Goal: Information Seeking & Learning: Check status

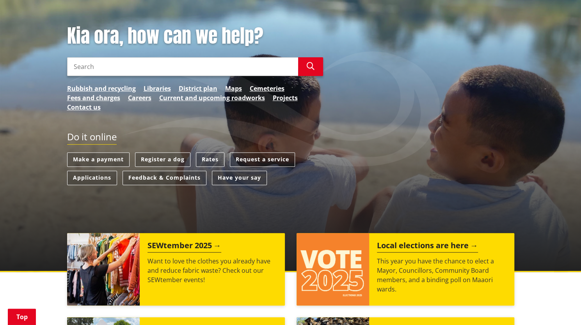
scroll to position [117, 0]
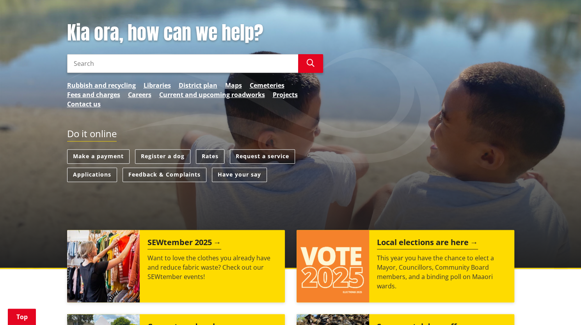
click at [206, 153] on link "Rates" at bounding box center [210, 156] width 28 height 14
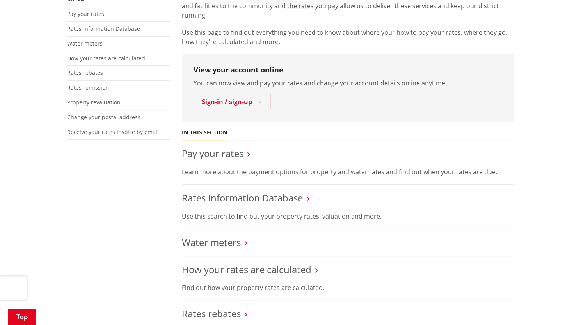
scroll to position [195, 0]
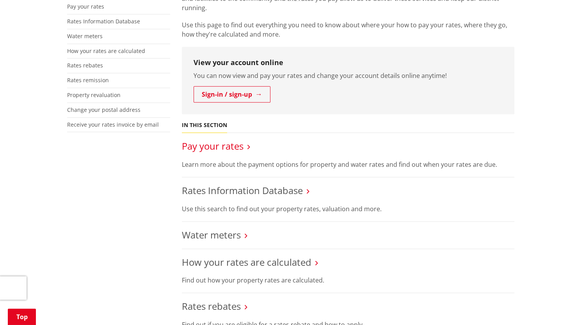
click at [236, 148] on link "Pay your rates" at bounding box center [213, 146] width 62 height 13
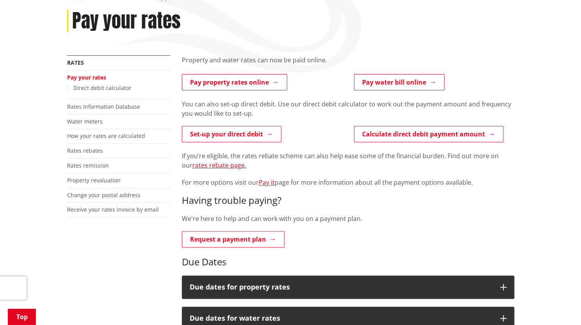
scroll to position [117, 0]
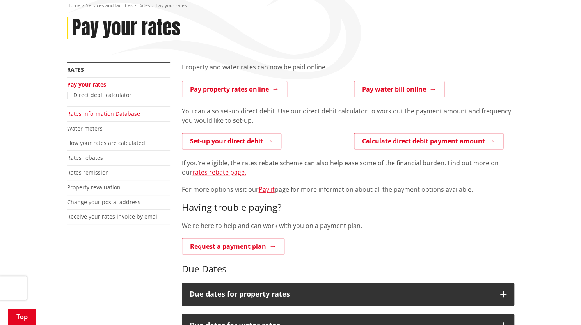
click at [88, 116] on link "Rates Information Database" at bounding box center [103, 113] width 73 height 7
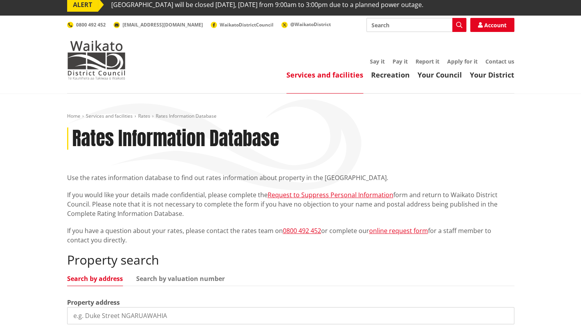
scroll to position [78, 0]
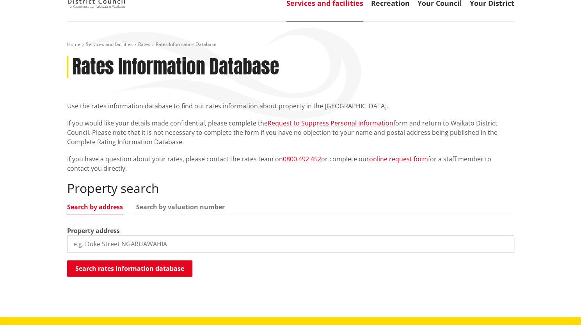
click at [197, 236] on input "search" at bounding box center [290, 244] width 447 height 17
type input "66 pheasant close"
click at [134, 288] on div "Home Services and facilities Rates Rates Information Database Rates Information…" at bounding box center [290, 169] width 581 height 295
click at [134, 269] on button "Search rates information database" at bounding box center [129, 269] width 125 height 16
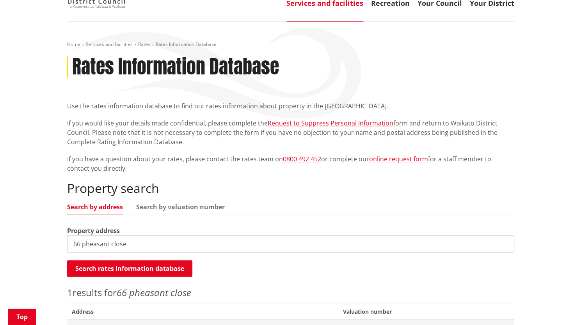
scroll to position [156, 0]
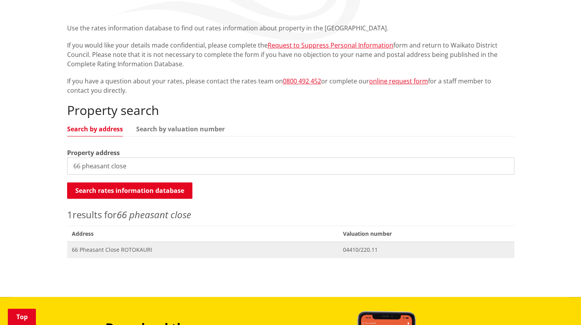
click at [112, 247] on span "66 Pheasant Close ROTOKAURI" at bounding box center [203, 250] width 262 height 8
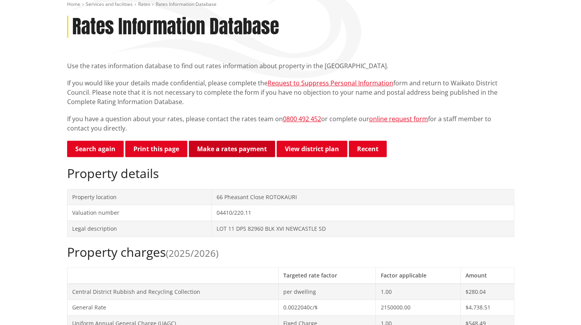
scroll to position [156, 0]
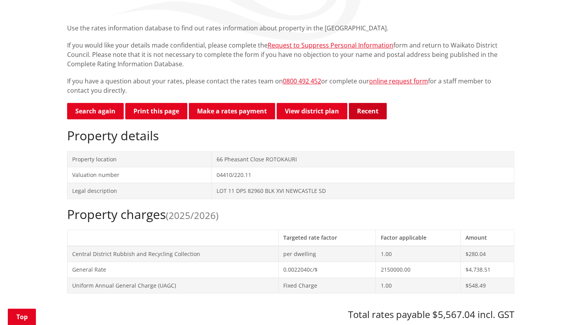
click at [372, 111] on button "Recent" at bounding box center [368, 111] width 38 height 16
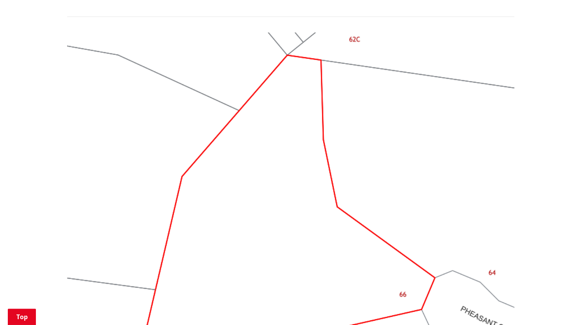
scroll to position [663, 0]
